Goal: Task Accomplishment & Management: Complete application form

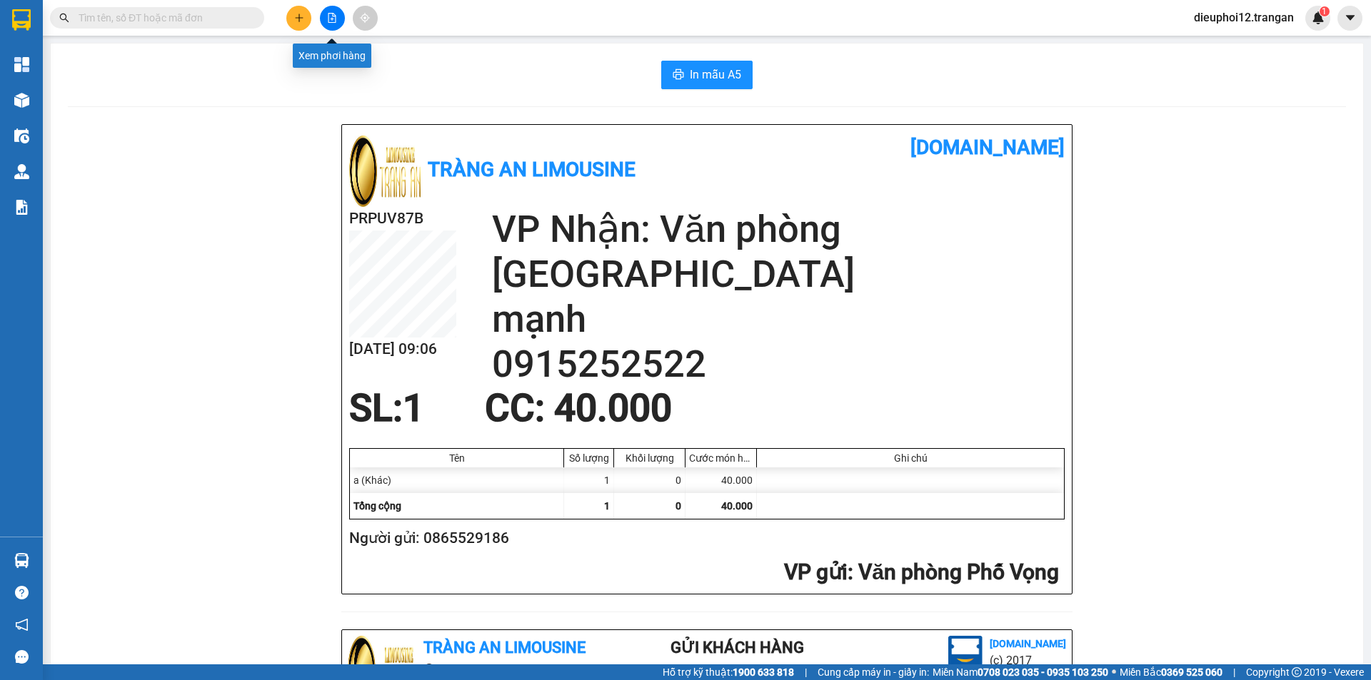
scroll to position [417, 0]
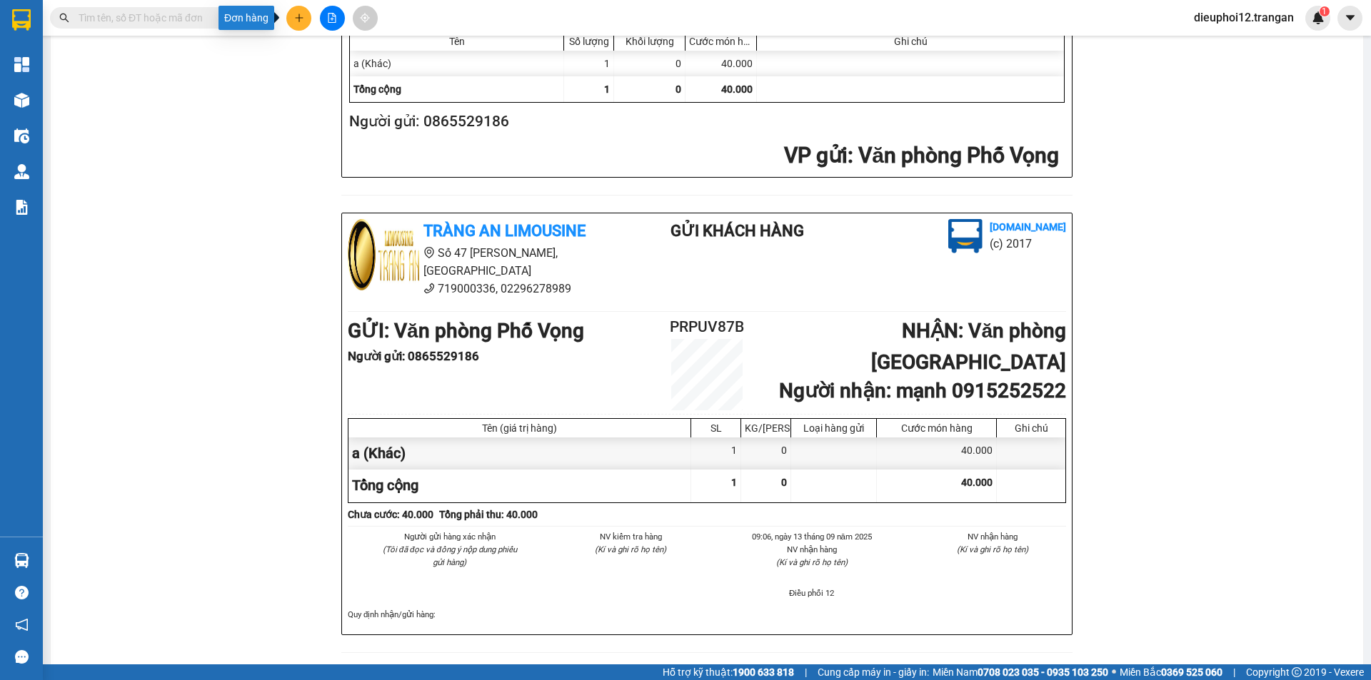
click at [303, 11] on button at bounding box center [298, 18] width 25 height 25
click at [316, 47] on div "Tạo đơn hàng" at bounding box center [348, 53] width 107 height 27
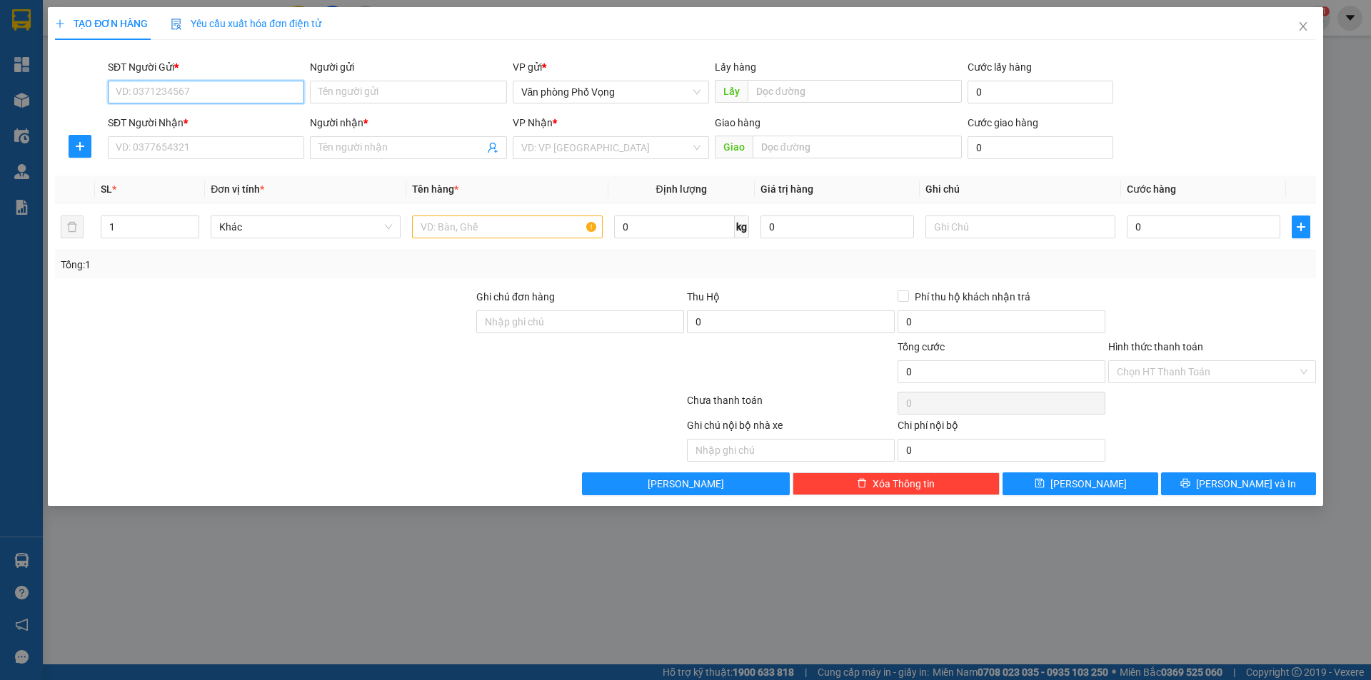
click at [210, 100] on input "SĐT Người Gửi *" at bounding box center [206, 92] width 196 height 23
click at [181, 146] on input "SĐT Người Nhận *" at bounding box center [206, 147] width 196 height 23
click at [192, 145] on input "SĐT Người Nhận *" at bounding box center [206, 147] width 196 height 23
type input "0912379323"
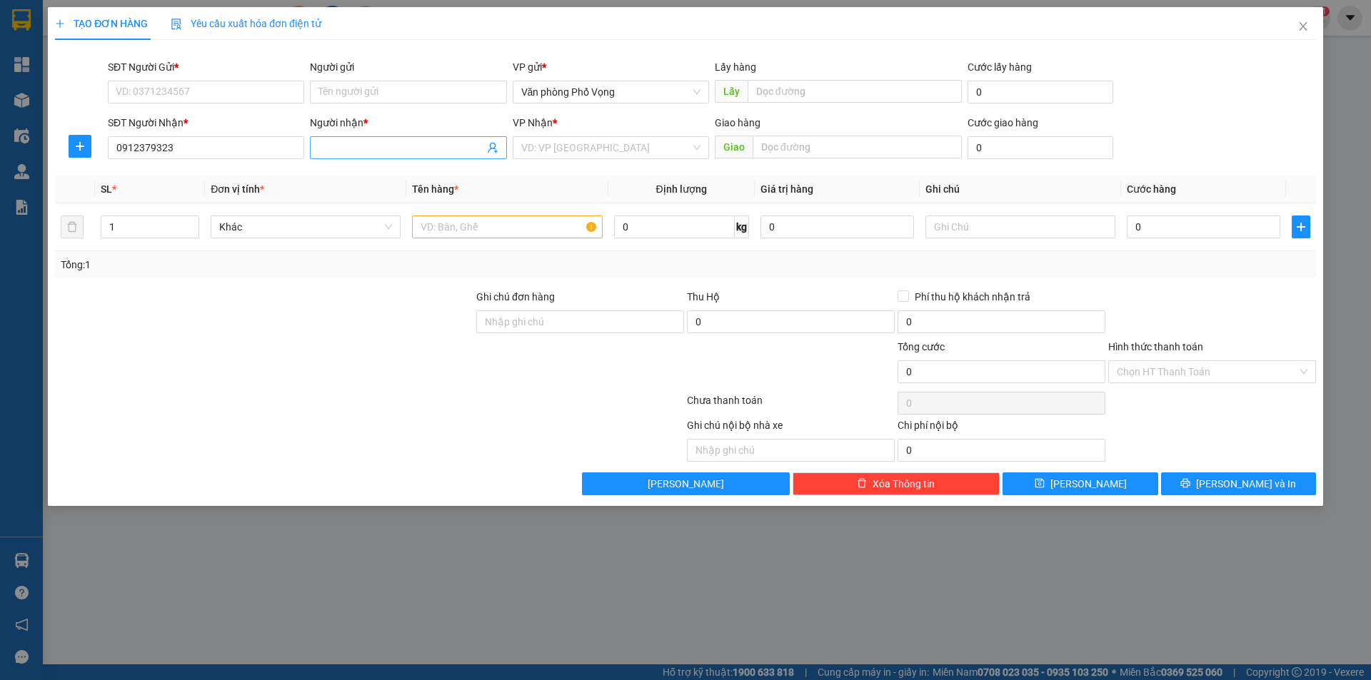
click at [383, 151] on input "Người nhận *" at bounding box center [400, 148] width 165 height 16
type input "thơ"
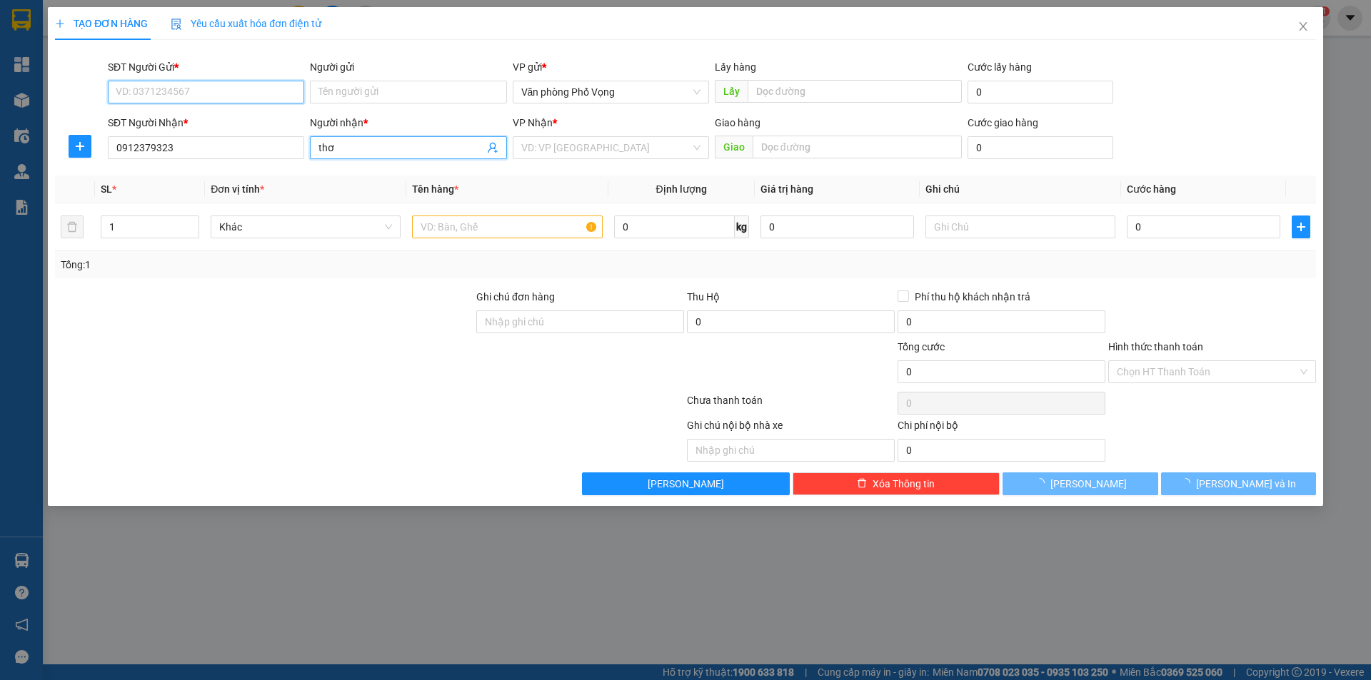
click at [161, 84] on input "SĐT Người Gửi *" at bounding box center [206, 92] width 196 height 23
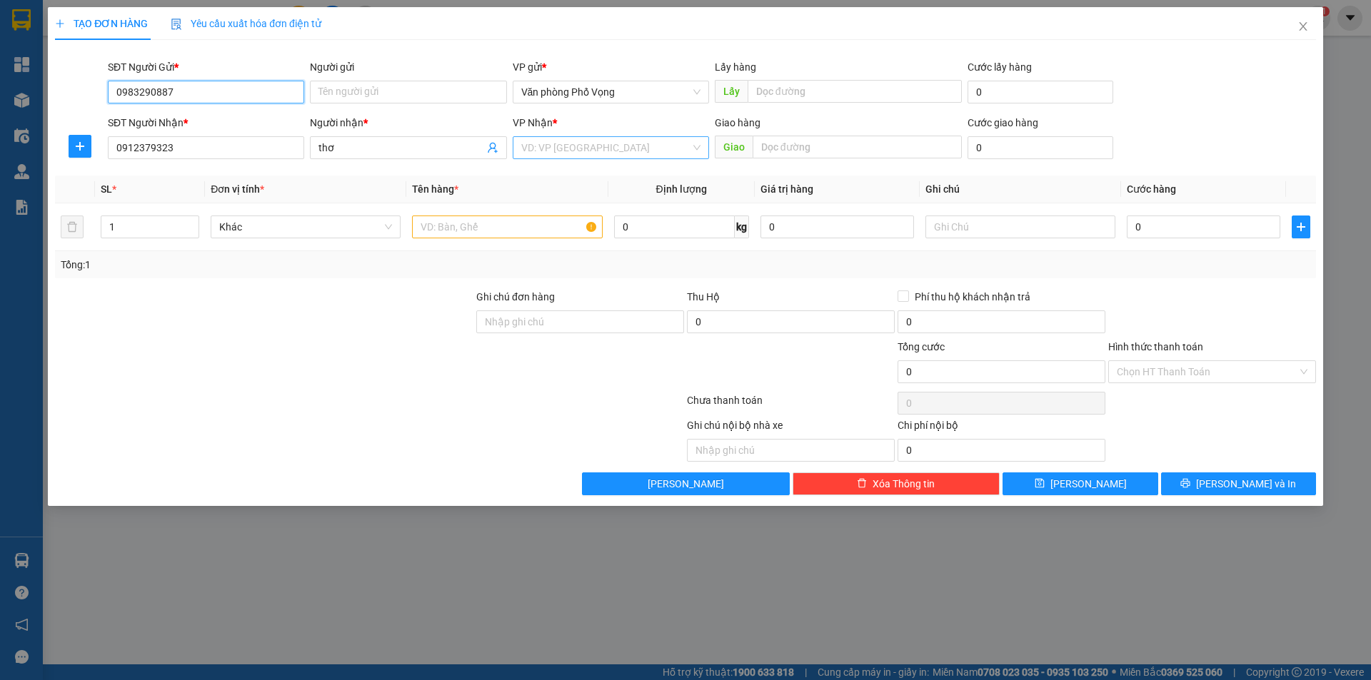
type input "0983290887"
click at [591, 147] on input "search" at bounding box center [605, 147] width 169 height 21
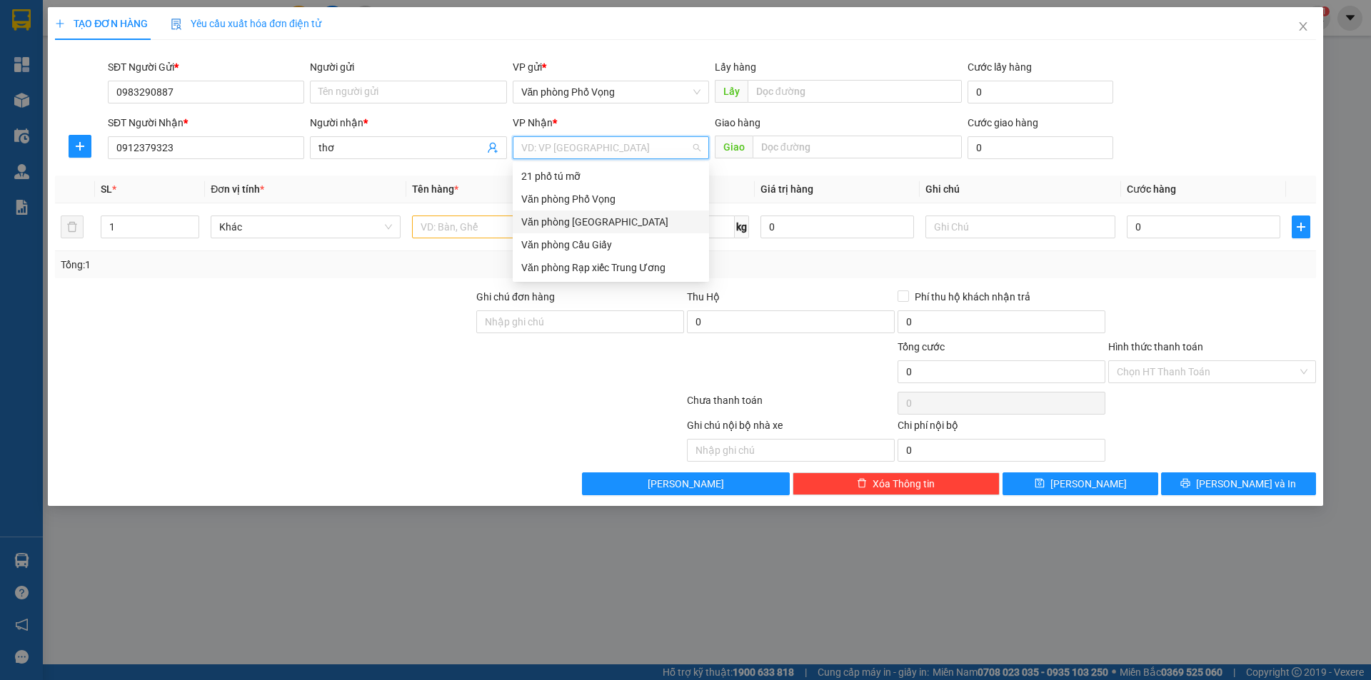
click at [582, 220] on div "Văn phòng [GEOGRAPHIC_DATA]" at bounding box center [610, 222] width 179 height 16
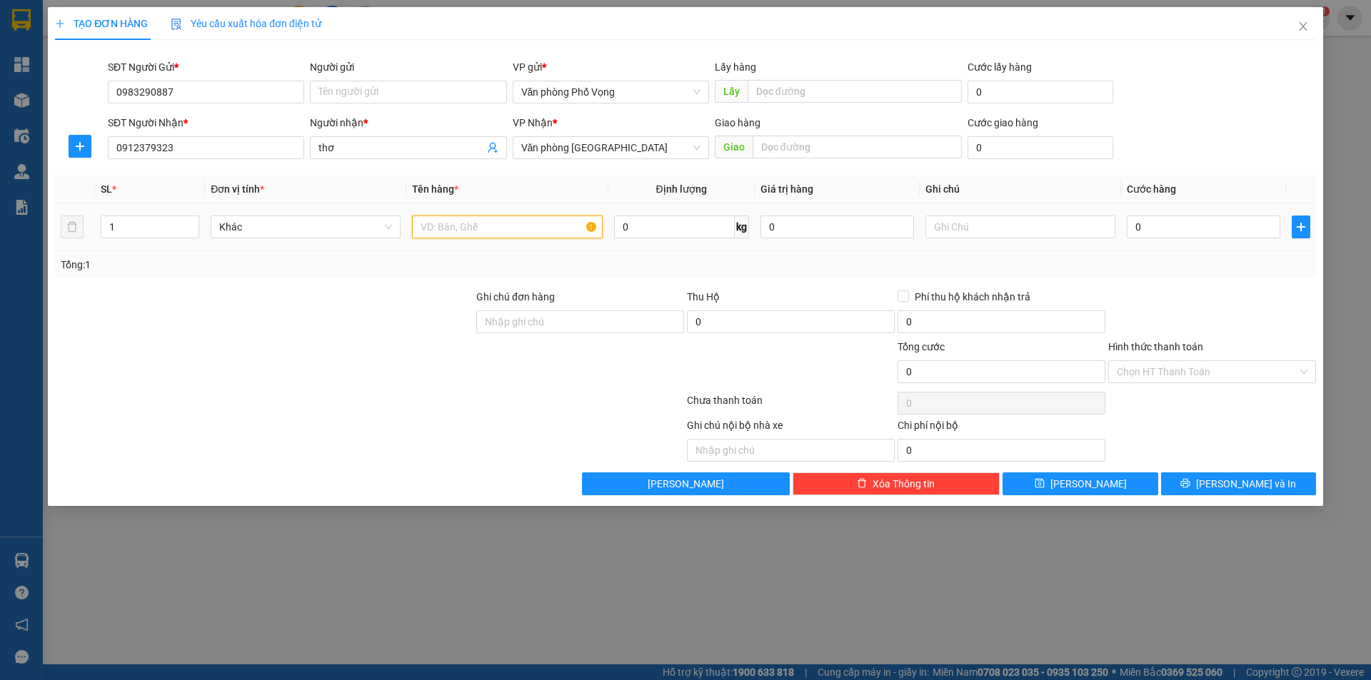
click at [504, 237] on input "text" at bounding box center [507, 227] width 190 height 23
type input "a"
click at [1174, 225] on input "0" at bounding box center [1202, 227] width 153 height 23
type input "3"
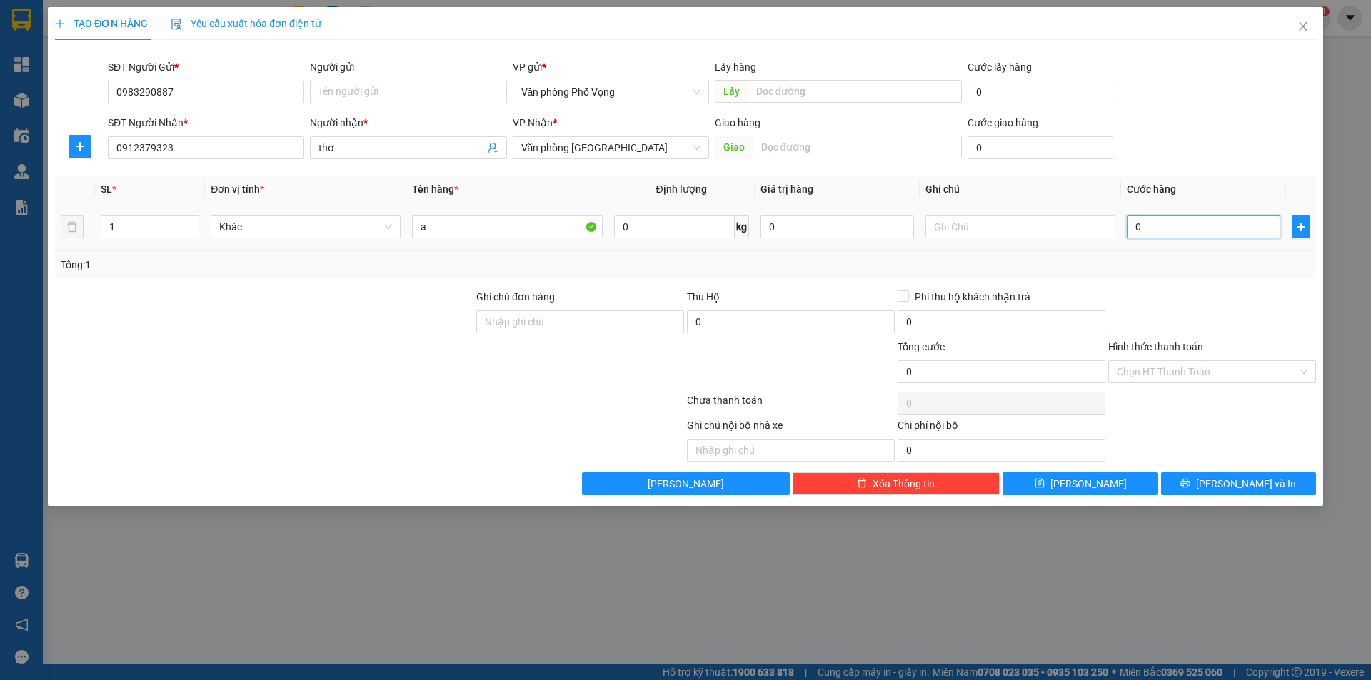
type input "3"
type input "30"
type input "300"
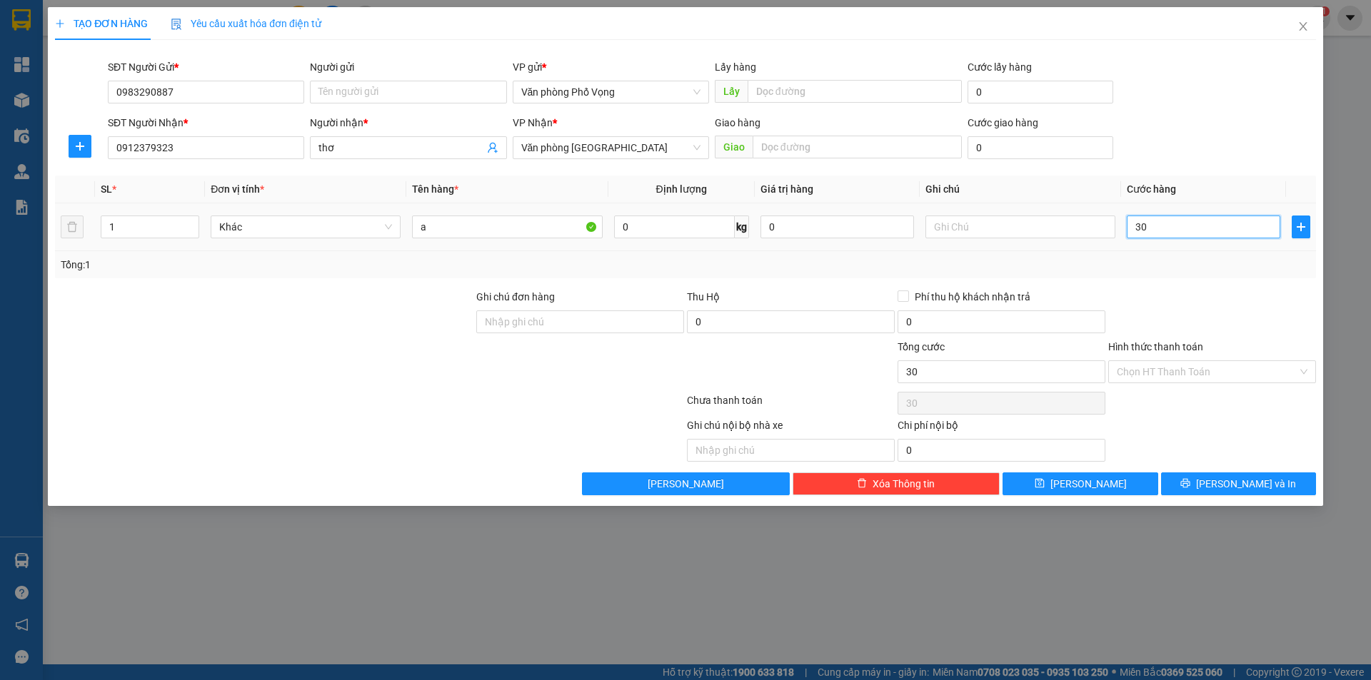
type input "300"
type input "3.000"
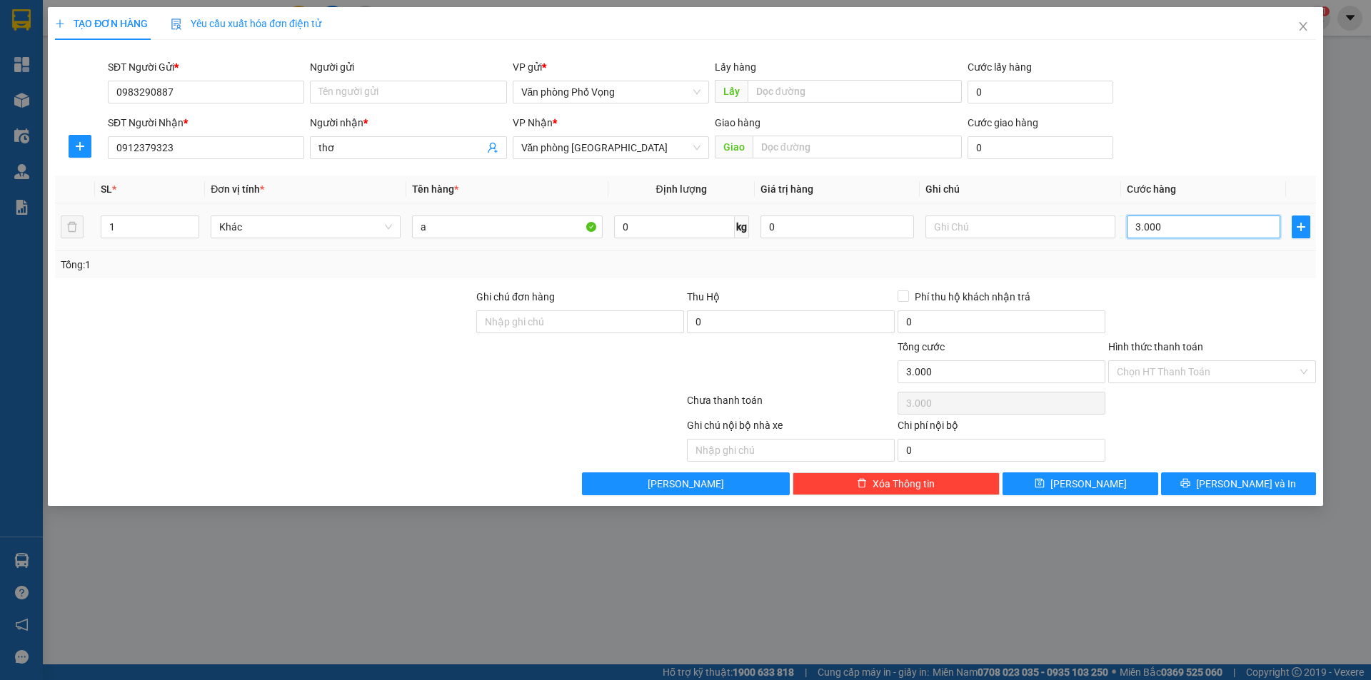
type input "30.000"
click at [1196, 483] on button "[PERSON_NAME] và In" at bounding box center [1238, 484] width 155 height 23
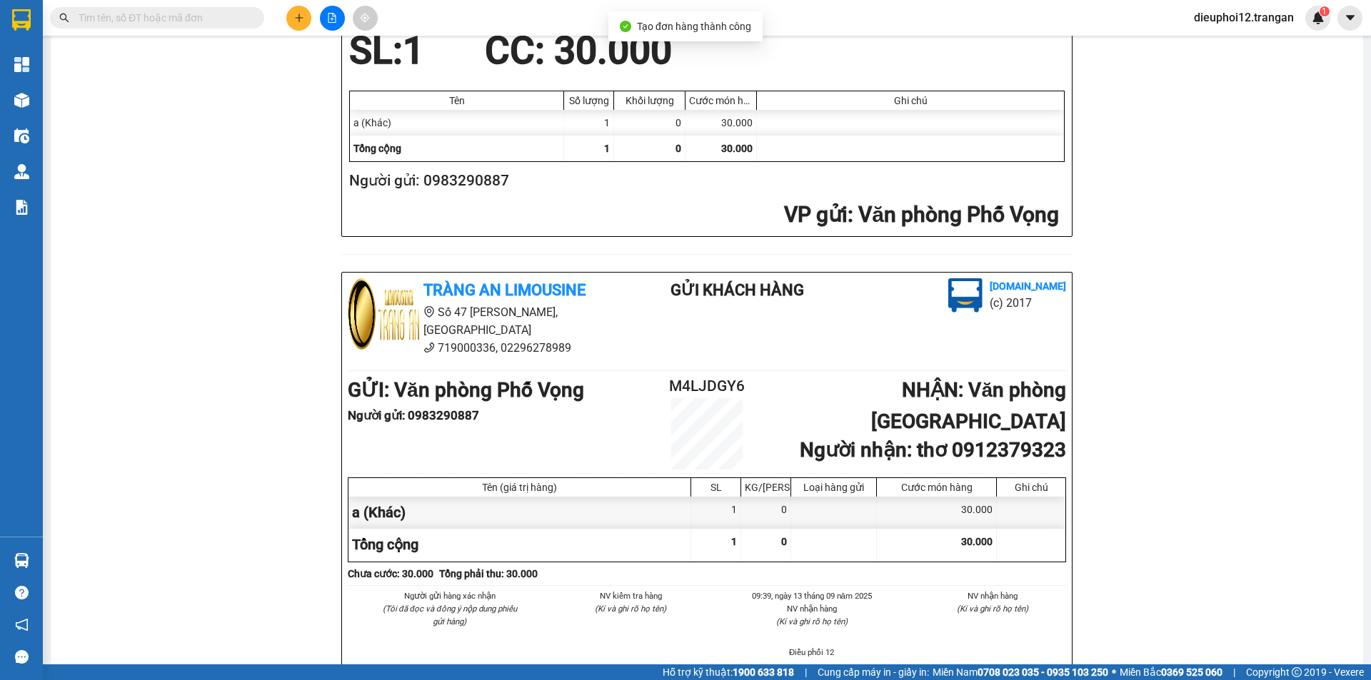
scroll to position [363, 0]
